Goal: Transaction & Acquisition: Purchase product/service

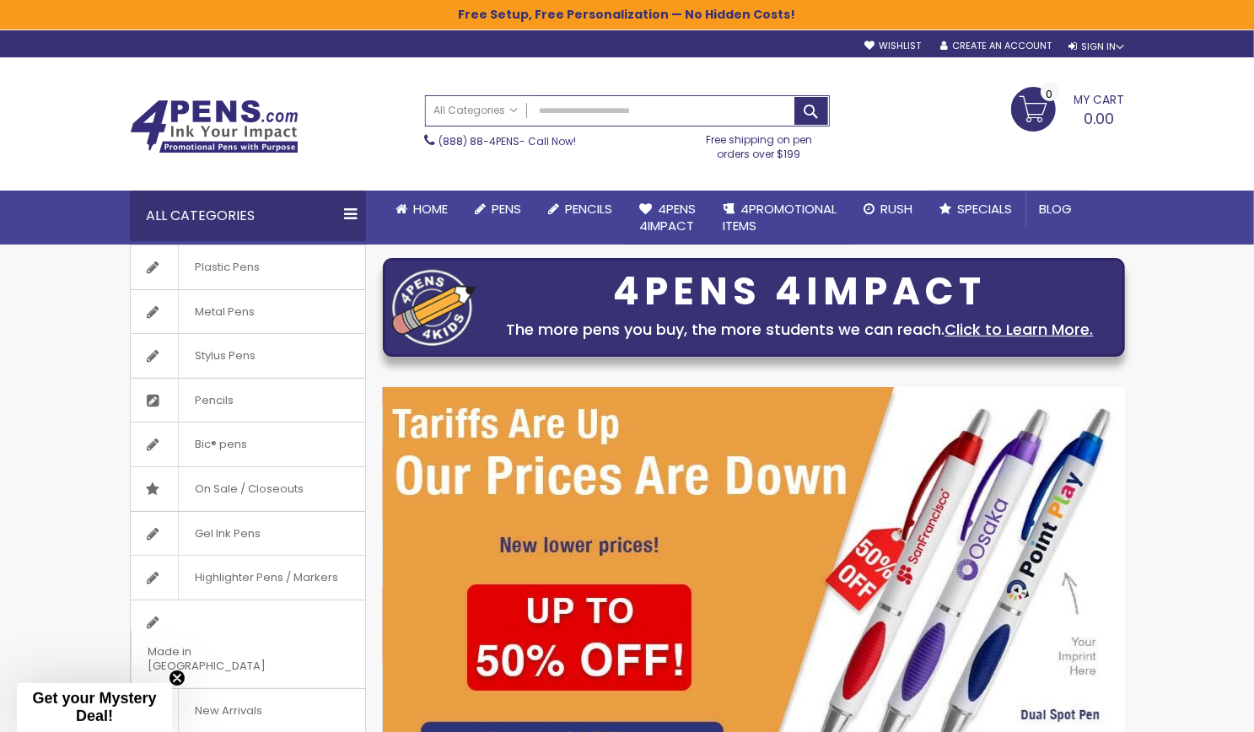
scroll to position [398, 0]
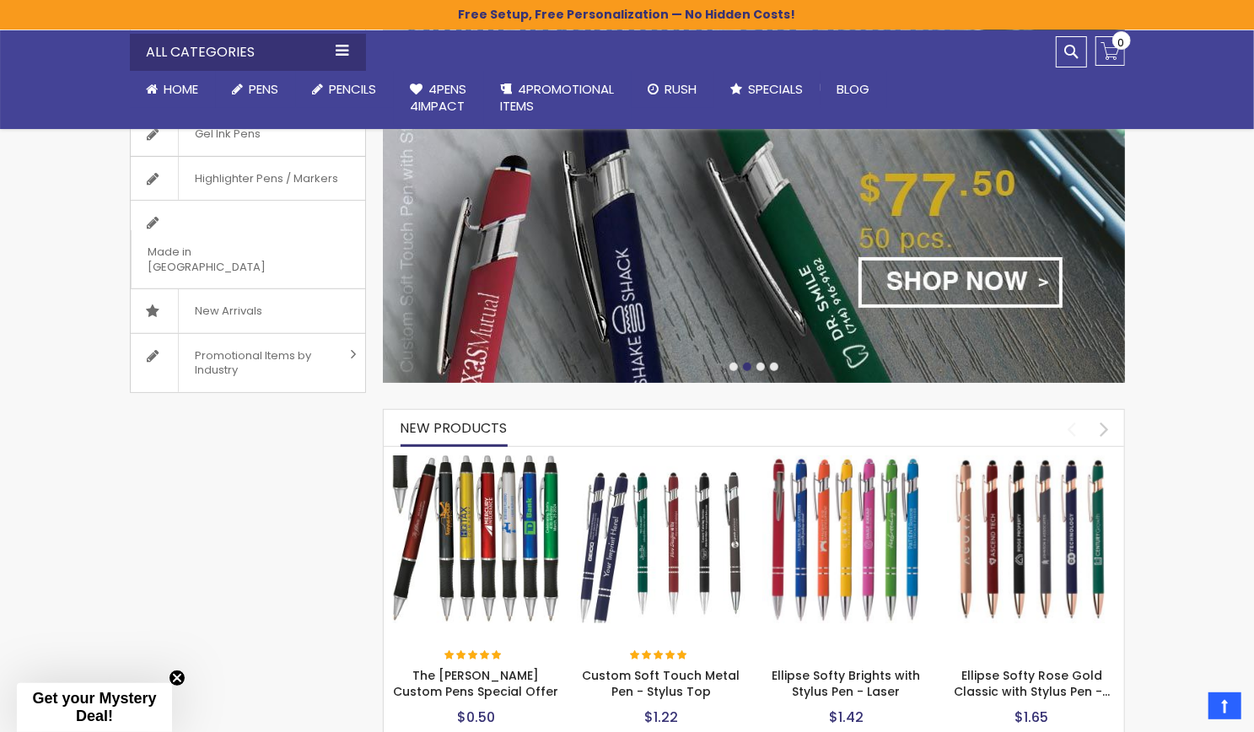
click at [828, 529] on img at bounding box center [847, 540] width 169 height 169
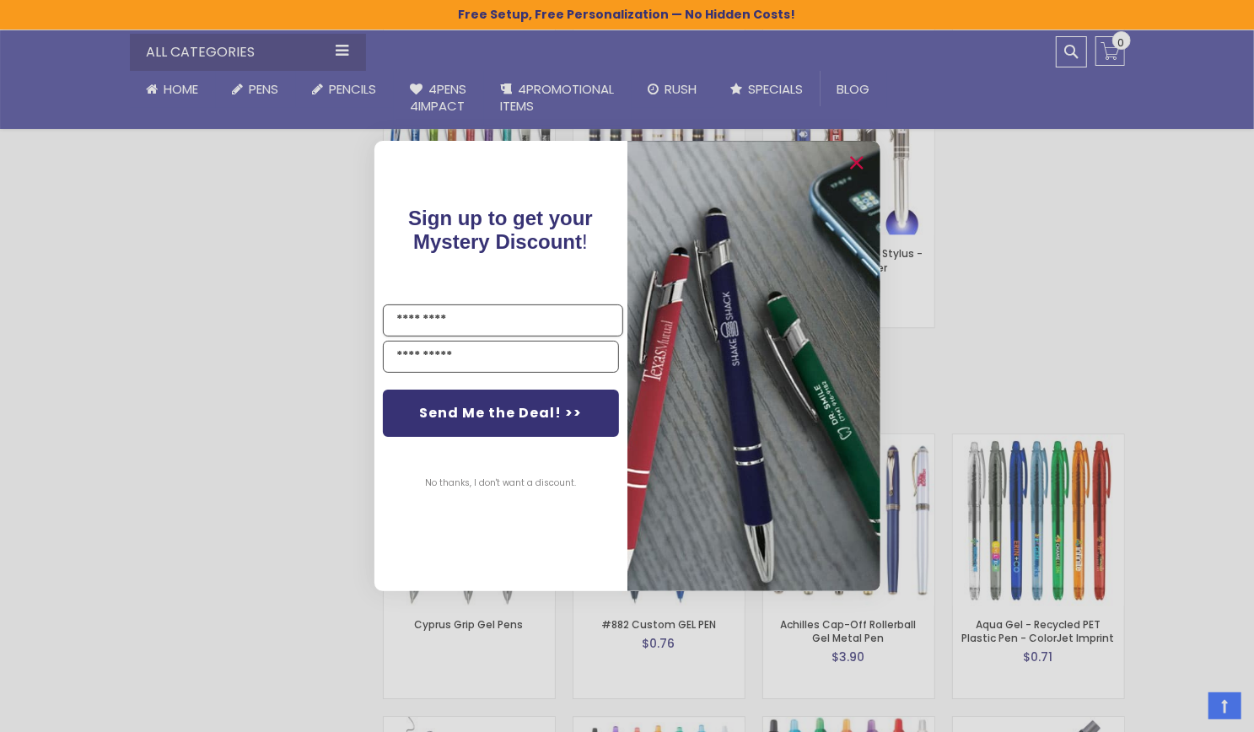
scroll to position [2374, 0]
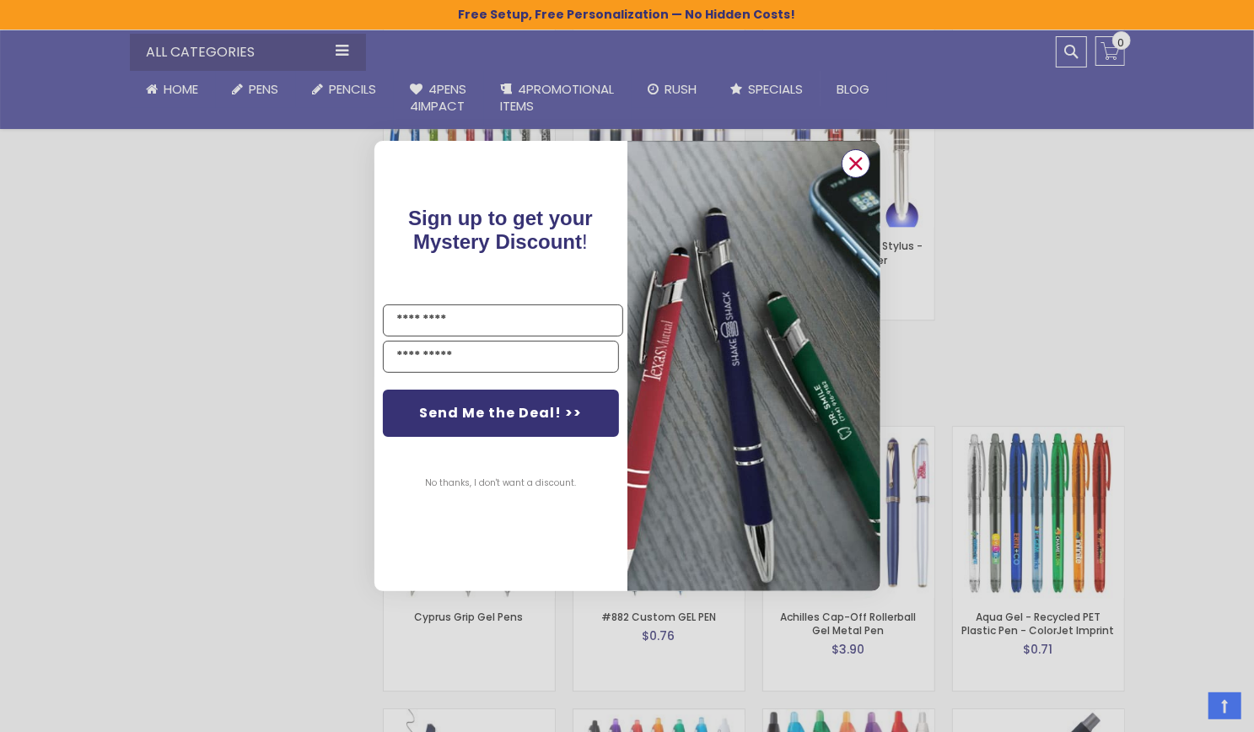
click at [860, 164] on circle "Close dialog" at bounding box center [855, 163] width 25 height 25
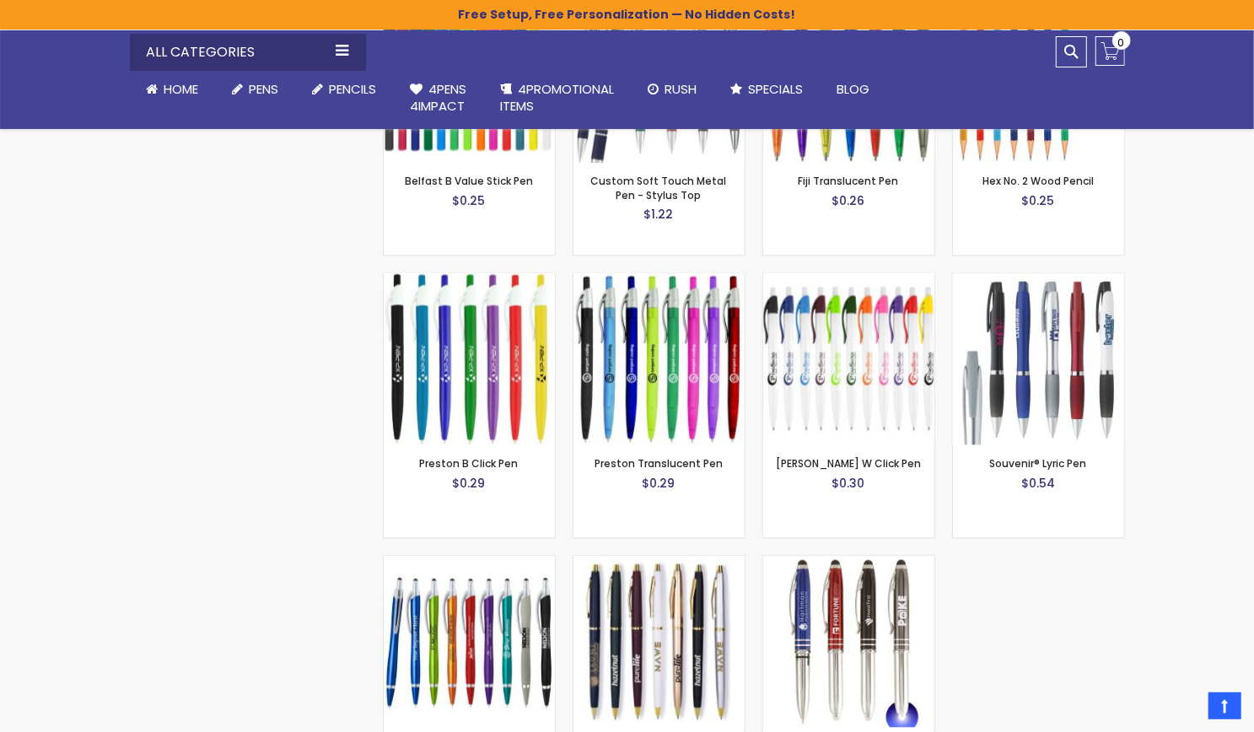
scroll to position [1866, 0]
